Goal: Task Accomplishment & Management: Use online tool/utility

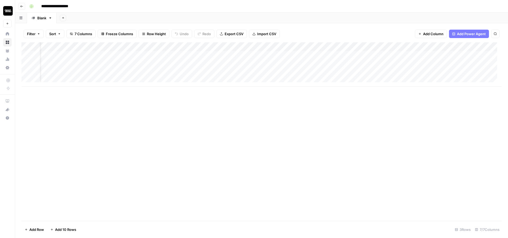
scroll to position [0, 21]
click at [279, 54] on div "Add Column" at bounding box center [261, 64] width 480 height 44
click at [279, 54] on body "**********" at bounding box center [254, 119] width 508 height 238
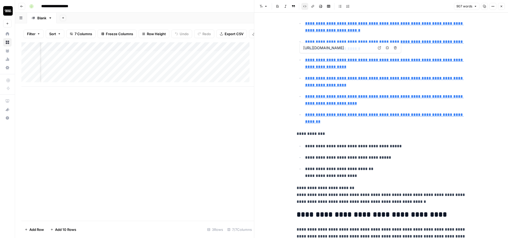
type input "https://terpenebeltfarms.com/compliance/2022-sweet-43-batch-497086-terpene-cert…"
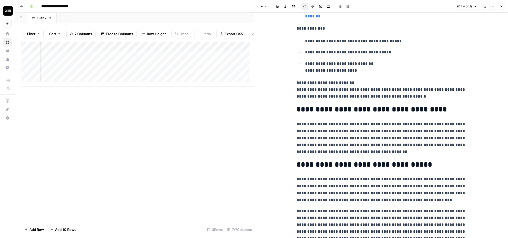
scroll to position [318, 0]
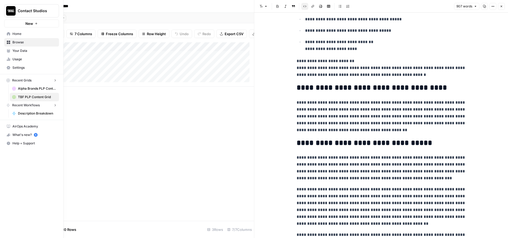
click at [3, 27] on div "Contact Studios New" at bounding box center [31, 14] width 63 height 28
click at [33, 25] on button "New" at bounding box center [31, 24] width 55 height 8
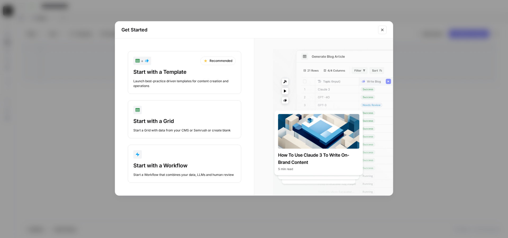
click at [385, 31] on button "Close modal" at bounding box center [382, 30] width 8 height 8
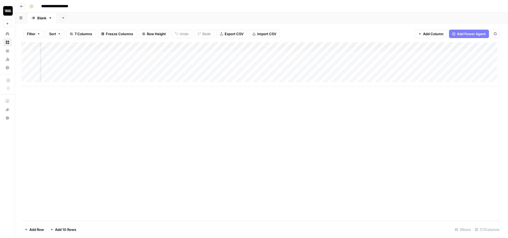
click at [333, 53] on div "Add Column" at bounding box center [261, 64] width 480 height 44
click at [334, 53] on div "Add Column" at bounding box center [261, 64] width 480 height 44
click at [358, 46] on div "Add Column" at bounding box center [261, 64] width 480 height 44
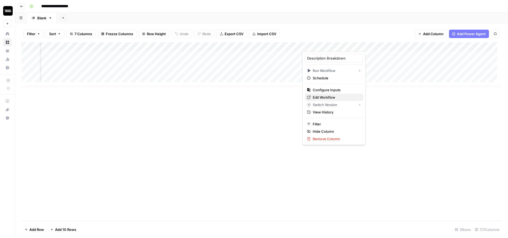
click at [326, 96] on span "Edit Workflow" at bounding box center [336, 97] width 46 height 5
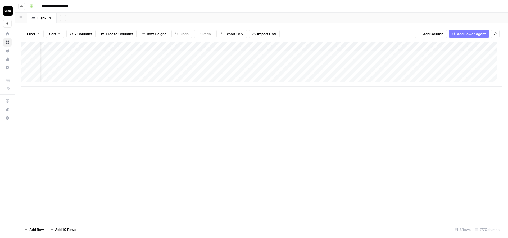
click at [354, 47] on div "Add Column" at bounding box center [261, 64] width 480 height 44
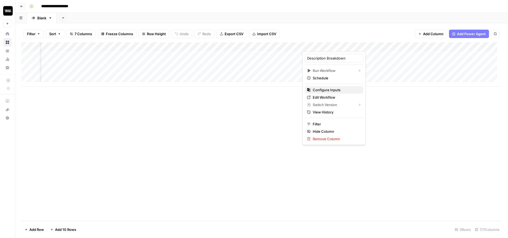
click at [327, 88] on span "Configure Inputs" at bounding box center [336, 89] width 46 height 5
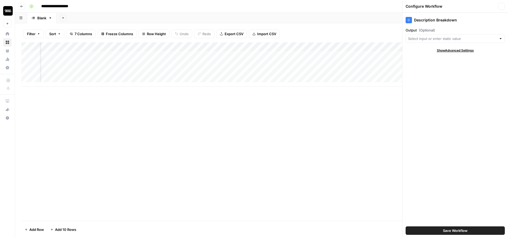
type input "Output"
click at [444, 39] on input "Output (Optional)" at bounding box center [451, 38] width 87 height 5
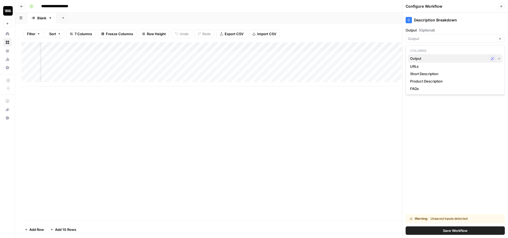
click at [438, 58] on span "Output" at bounding box center [448, 58] width 77 height 5
type input "Output"
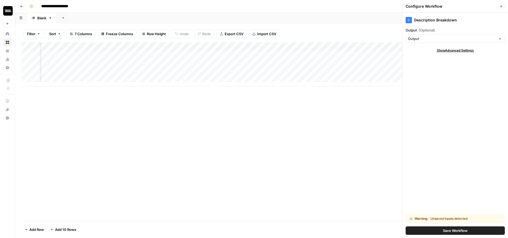
click at [334, 53] on div "Add Column" at bounding box center [261, 64] width 480 height 44
click at [334, 54] on div "Add Column" at bounding box center [261, 64] width 480 height 44
click at [502, 7] on icon "button" at bounding box center [501, 6] width 3 height 3
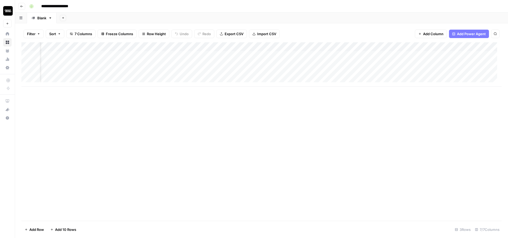
click at [355, 46] on div "Add Column" at bounding box center [261, 64] width 480 height 44
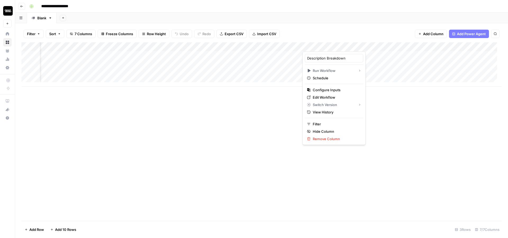
click at [343, 25] on div "Filter Sort 7 Columns Freeze Columns Row Height Undo Redo Export CSV Import CSV…" at bounding box center [261, 130] width 493 height 215
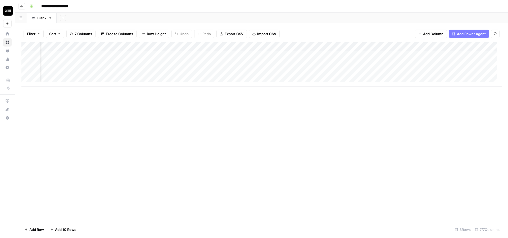
click at [355, 45] on div "Add Column" at bounding box center [261, 64] width 480 height 44
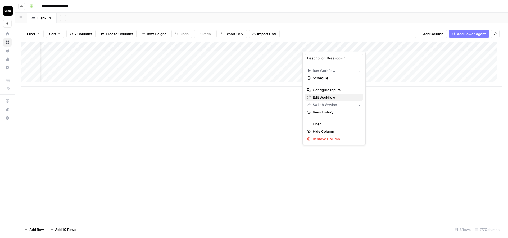
click at [329, 96] on span "Edit Workflow" at bounding box center [336, 97] width 46 height 5
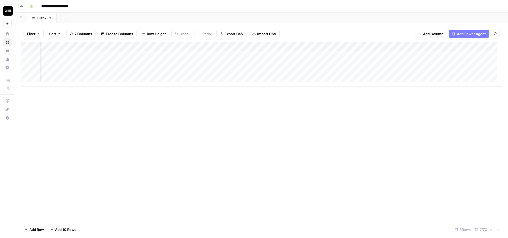
click at [271, 56] on div "Add Column" at bounding box center [261, 64] width 480 height 44
click at [283, 53] on div "Add Column" at bounding box center [261, 64] width 480 height 44
click at [284, 53] on div at bounding box center [279, 54] width 48 height 10
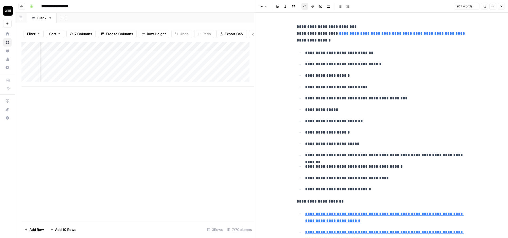
click at [364, 103] on ul "**********" at bounding box center [381, 121] width 169 height 144
copy div "**********"
click at [503, 5] on icon "button" at bounding box center [501, 6] width 3 height 3
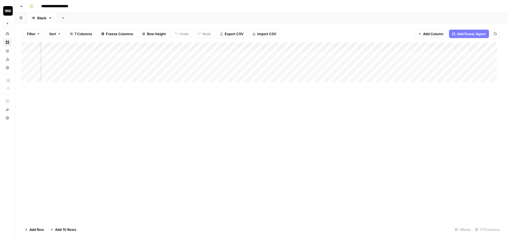
click at [335, 52] on div "Add Column" at bounding box center [261, 64] width 480 height 44
click at [362, 45] on div "Add Column" at bounding box center [261, 64] width 480 height 44
click at [379, 55] on button "All Rows" at bounding box center [381, 57] width 40 height 7
click at [319, 121] on div "Add Column" at bounding box center [261, 131] width 480 height 179
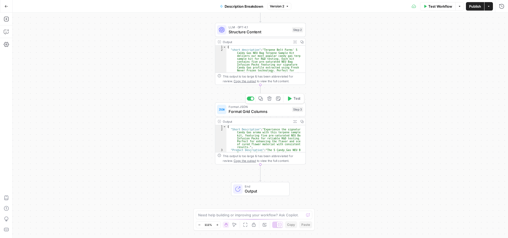
click at [274, 108] on span "Format JSON" at bounding box center [259, 107] width 61 height 5
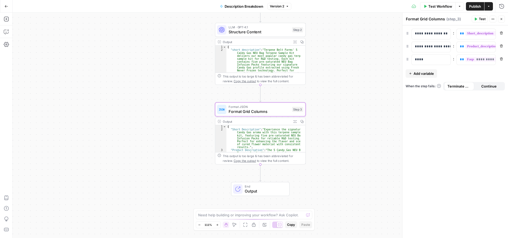
click at [269, 30] on span "Structure Content" at bounding box center [259, 32] width 61 height 6
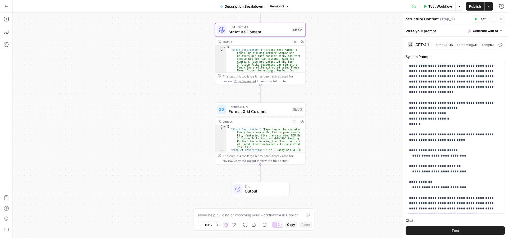
click at [435, 7] on span "Test Workflow" at bounding box center [441, 6] width 24 height 5
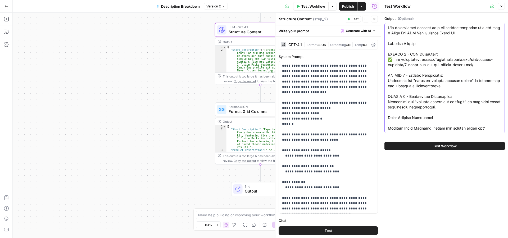
paste textarea "=== VERIFICATION RESULTS === URL being analyzed: https://terpenebeltfarms.com/s…"
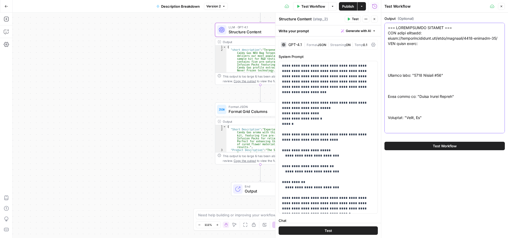
scroll to position [1480, 0]
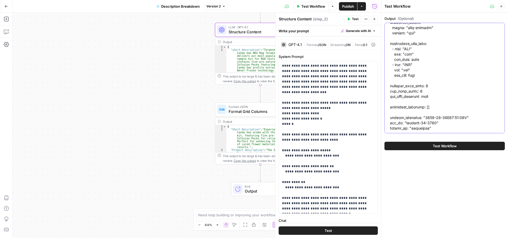
type textarea "=== VERIFICATION RESULTS === URL being analyzed: https://terpenebeltfarms.com/s…"
click at [436, 148] on span "Test Workflow" at bounding box center [445, 145] width 24 height 5
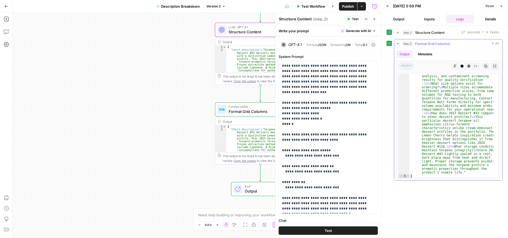
scroll to position [415, 0]
click at [149, 49] on div "Workflow Set Inputs Inputs LLM · GPT-4.1 Structure Content Step 2 Output Expand…" at bounding box center [197, 126] width 369 height 226
click at [502, 4] on button "Close" at bounding box center [501, 6] width 7 height 7
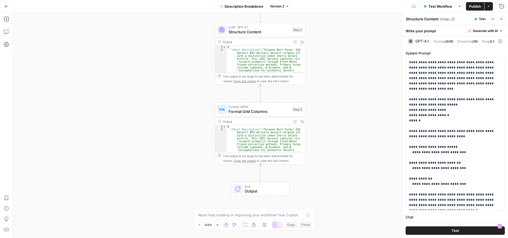
scroll to position [0, 0]
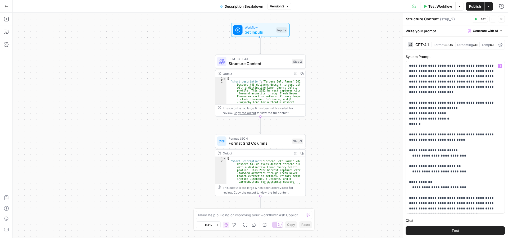
type textarea "**********"
click at [261, 170] on div "{ "Short Description" : "Terpene Belt Farms' 2022 Dessert #43 delivers dessert …" at bounding box center [264, 186] width 74 height 59
click at [271, 138] on span "Format JSON" at bounding box center [259, 138] width 61 height 5
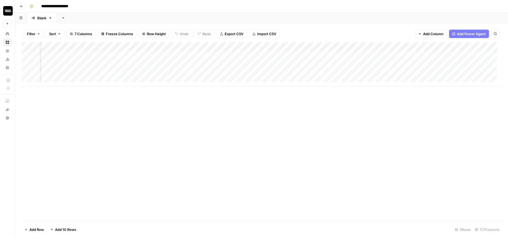
scroll to position [0, 21]
click at [354, 44] on div "Add Column" at bounding box center [261, 64] width 480 height 44
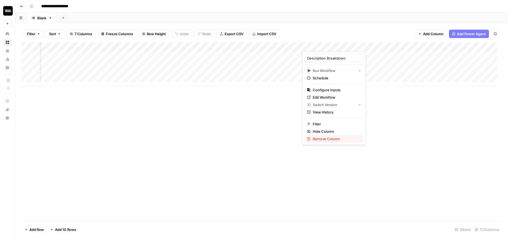
click at [326, 140] on span "Remove Column" at bounding box center [336, 138] width 46 height 5
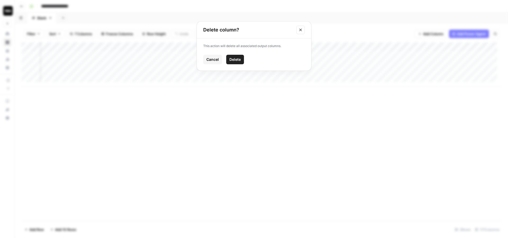
click at [237, 59] on span "Delete" at bounding box center [235, 59] width 11 height 5
click at [346, 44] on span "Add Column" at bounding box center [341, 46] width 19 height 5
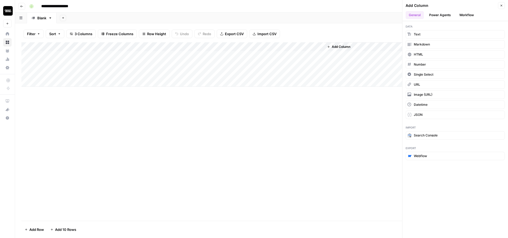
click at [478, 12] on ul "General Power Agents Workflow" at bounding box center [455, 15] width 99 height 8
click at [471, 15] on button "Workflow" at bounding box center [466, 15] width 21 height 8
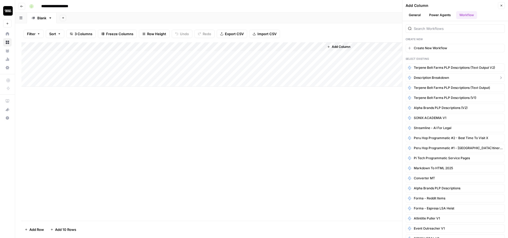
click at [429, 79] on span "Description Breakdown" at bounding box center [431, 77] width 35 height 5
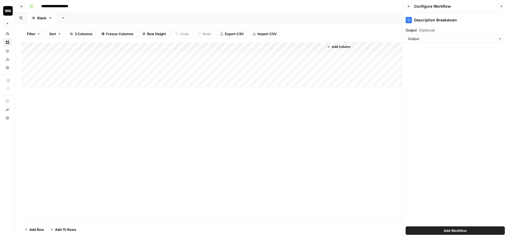
click at [445, 232] on span "Add Workflow" at bounding box center [455, 230] width 23 height 5
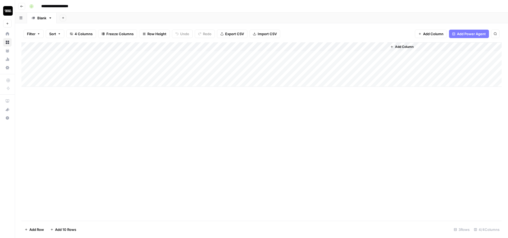
click at [355, 53] on div "Add Column" at bounding box center [261, 64] width 480 height 44
click at [375, 54] on div "Add Column" at bounding box center [261, 64] width 480 height 44
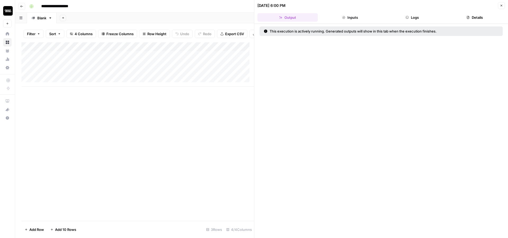
click at [408, 16] on icon "button" at bounding box center [407, 17] width 3 height 3
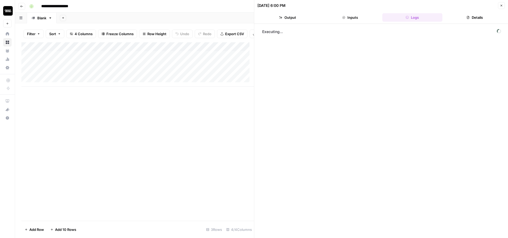
click at [295, 17] on button "Output" at bounding box center [288, 17] width 60 height 8
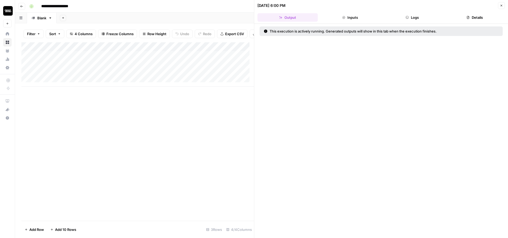
click at [403, 19] on button "Logs" at bounding box center [413, 17] width 60 height 8
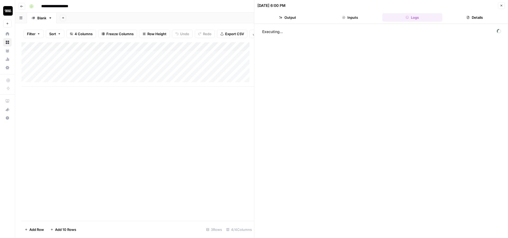
click at [502, 6] on icon "button" at bounding box center [501, 5] width 3 height 3
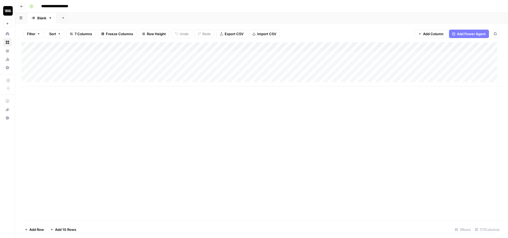
scroll to position [0, 62]
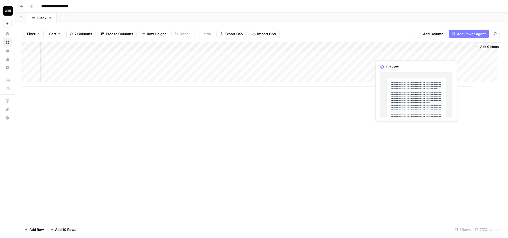
click at [342, 54] on div "Add Column" at bounding box center [261, 64] width 480 height 44
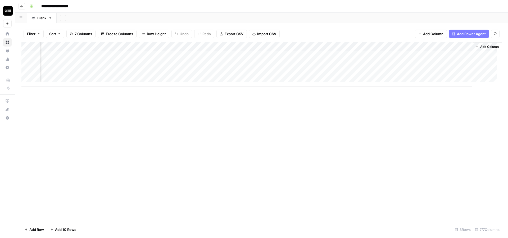
click at [342, 54] on div "Add Column" at bounding box center [261, 64] width 480 height 44
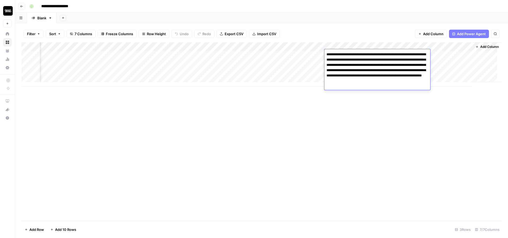
click at [340, 118] on div "Add Column" at bounding box center [261, 131] width 480 height 179
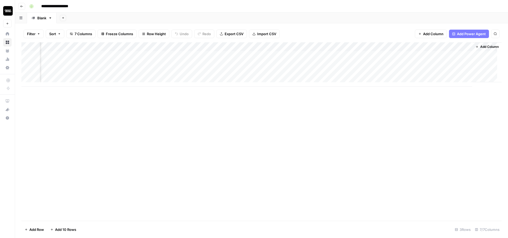
click at [389, 54] on div "Add Column" at bounding box center [261, 64] width 480 height 44
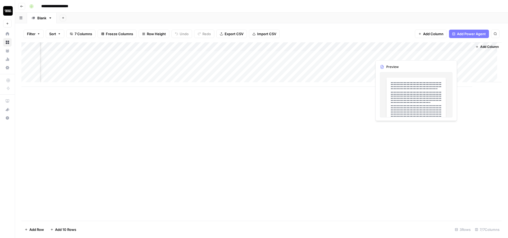
click at [389, 54] on div "Add Column" at bounding box center [261, 64] width 480 height 44
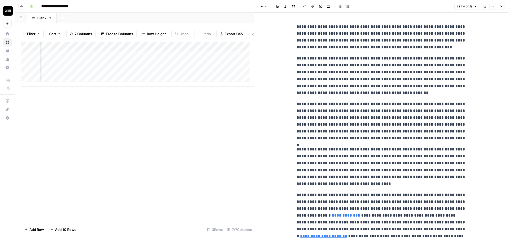
click at [507, 7] on header "Font style Bold Italic Block quote Code block Link Image Insert Table Bulleted …" at bounding box center [381, 6] width 254 height 13
click at [500, 6] on icon "button" at bounding box center [501, 6] width 3 height 3
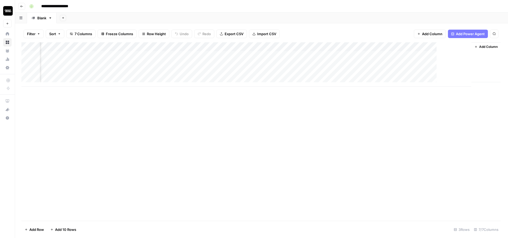
scroll to position [0, 56]
click at [441, 55] on div "Add Column" at bounding box center [261, 64] width 480 height 44
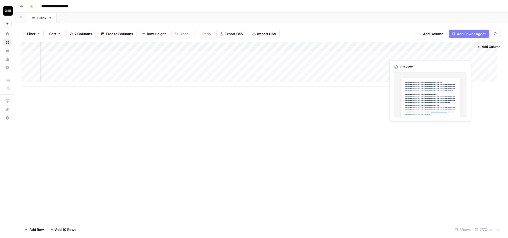
click at [441, 55] on div "Add Column" at bounding box center [261, 64] width 480 height 44
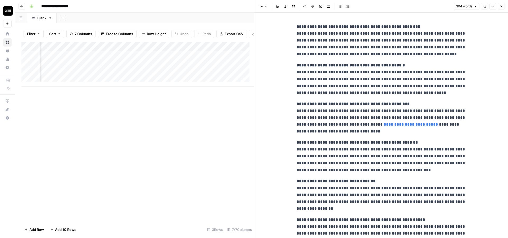
click at [501, 6] on icon "button" at bounding box center [501, 6] width 3 height 3
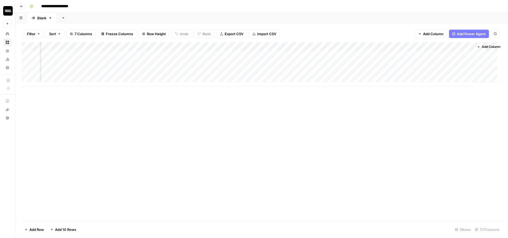
click at [304, 113] on div "Add Column" at bounding box center [261, 131] width 480 height 179
click at [64, 138] on div "Add Column" at bounding box center [261, 131] width 480 height 179
click at [240, 53] on div "Add Column" at bounding box center [261, 64] width 480 height 44
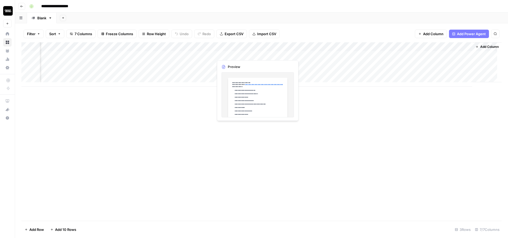
click at [240, 53] on div "Add Column" at bounding box center [261, 64] width 480 height 44
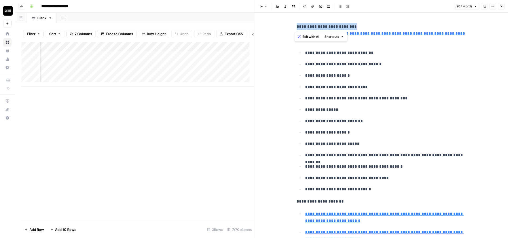
drag, startPoint x: 365, startPoint y: 27, endPoint x: 285, endPoint y: 26, distance: 79.4
copy p "**********"
click at [73, 129] on div "Add Column" at bounding box center [137, 131] width 233 height 179
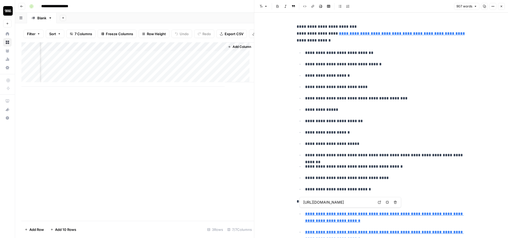
scroll to position [0, 309]
click at [53, 149] on div "Add Column" at bounding box center [137, 131] width 233 height 179
click at [219, 8] on div "**********" at bounding box center [265, 6] width 476 height 8
click at [20, 8] on button "Go back" at bounding box center [21, 6] width 7 height 7
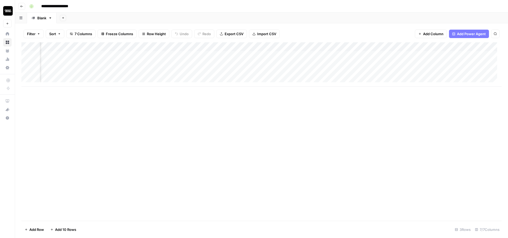
scroll to position [0, 35]
click at [267, 53] on div "Add Column" at bounding box center [261, 64] width 480 height 44
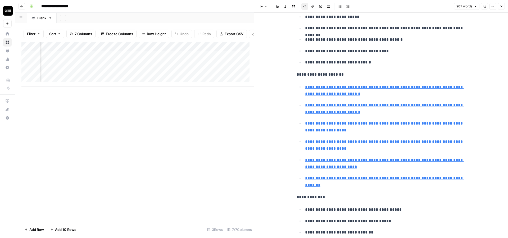
type input "https://terpenebeltfarms.com/compliance/2022-sweet-43-batch-497086-terpene-cert…"
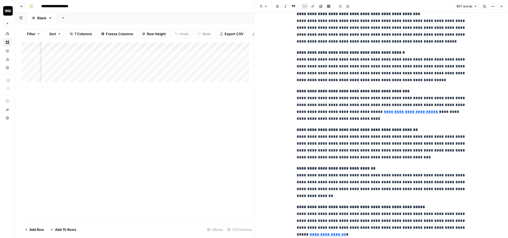
scroll to position [794, 0]
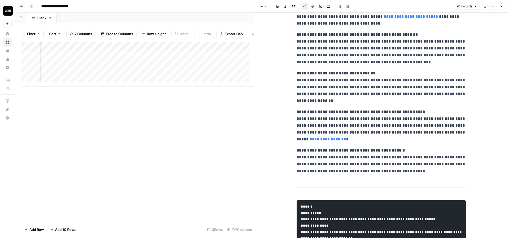
click at [47, 164] on div "Add Column" at bounding box center [137, 131] width 233 height 179
click at [26, 155] on div "Add Column" at bounding box center [137, 131] width 233 height 179
click at [203, 178] on div "Add Column" at bounding box center [137, 131] width 233 height 179
click at [250, 180] on div "Add Column" at bounding box center [137, 131] width 233 height 179
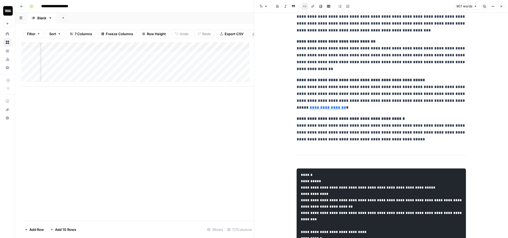
scroll to position [889, 0]
